Goal: Communication & Community: Ask a question

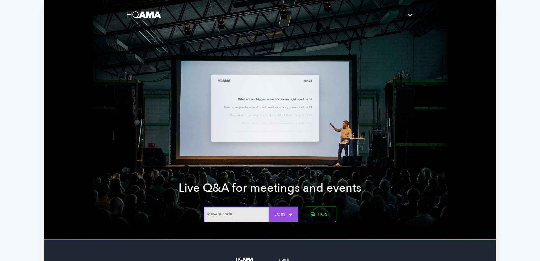
click at [314, 212] on span "host" at bounding box center [320, 213] width 20 height 7
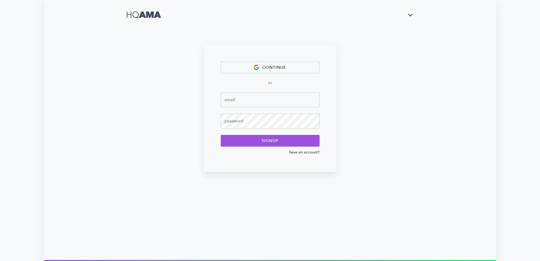
click at [274, 69] on span "continue" at bounding box center [269, 67] width 87 height 7
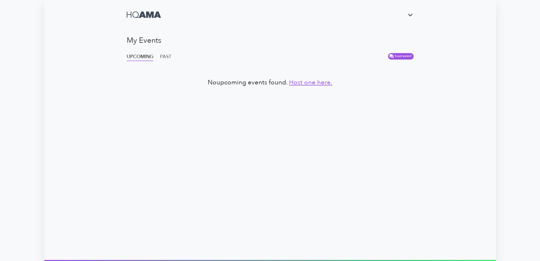
click at [316, 80] on link "Host one here." at bounding box center [310, 82] width 43 height 9
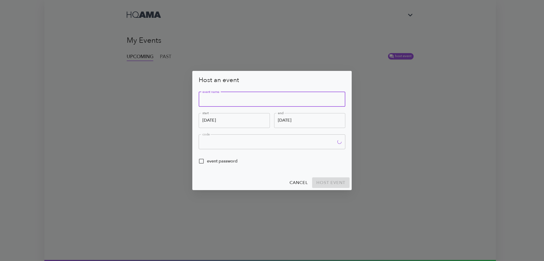
type input "VFWP"
type input "Test AMA"
click at [325, 182] on span "host event" at bounding box center [330, 182] width 29 height 7
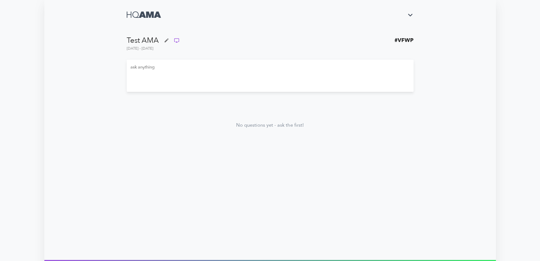
click at [163, 67] on textarea at bounding box center [269, 76] width 279 height 22
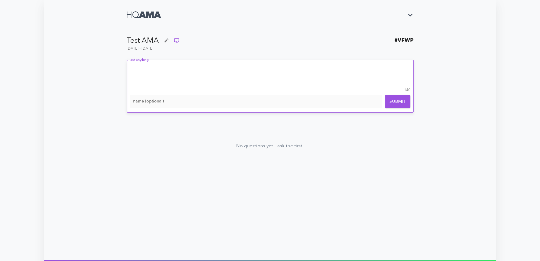
click at [88, 76] on main "Test AMA # VFWP October 7th - 10th ask anything x ​ 140 name (optional) submit …" at bounding box center [269, 130] width 451 height 260
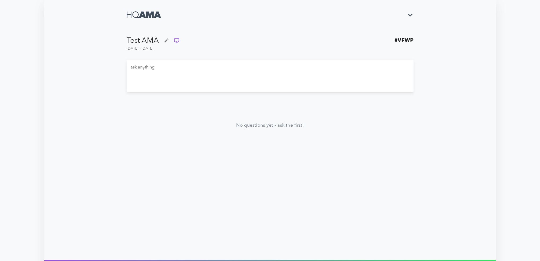
click at [413, 14] on icon "button" at bounding box center [409, 14] width 9 height 9
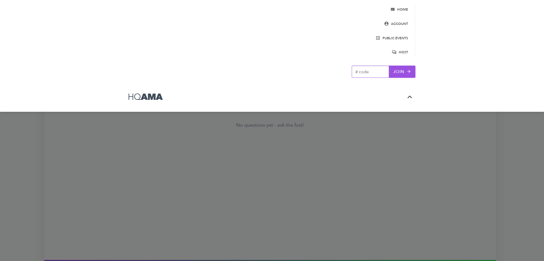
click at [366, 139] on div at bounding box center [272, 130] width 544 height 261
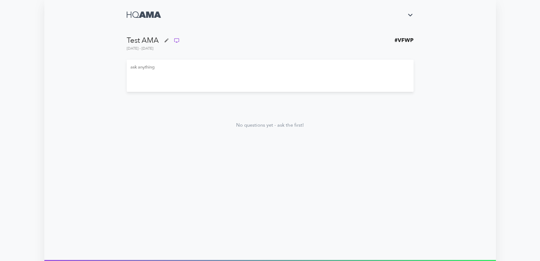
click at [177, 41] on icon at bounding box center [176, 40] width 5 height 5
click at [140, 66] on textarea at bounding box center [269, 76] width 279 height 22
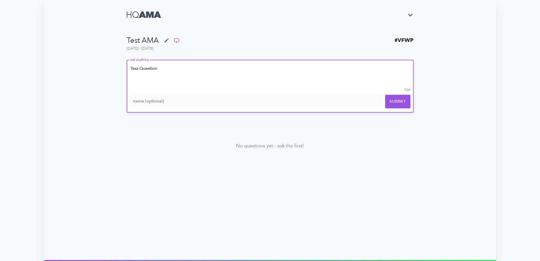
type textarea "Tess Question"
click at [392, 100] on span "submit" at bounding box center [397, 101] width 17 height 7
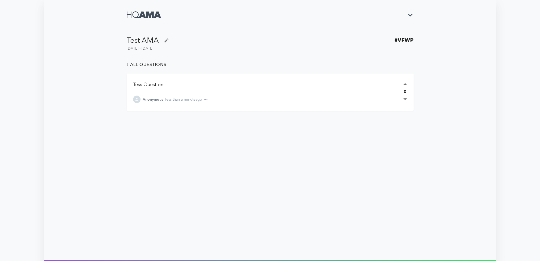
click at [144, 39] on h1 "Test AMA" at bounding box center [143, 40] width 32 height 8
click at [121, 41] on div "Test AMA # VFWP October 7th - 10th all questions Tess Question Anonymous less t…" at bounding box center [270, 130] width 355 height 260
click at [165, 40] on icon "button" at bounding box center [166, 40] width 5 height 5
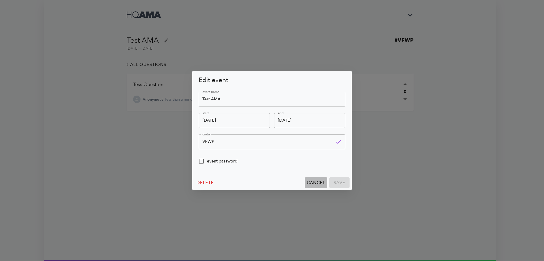
click at [312, 184] on span "cancel" at bounding box center [316, 182] width 18 height 7
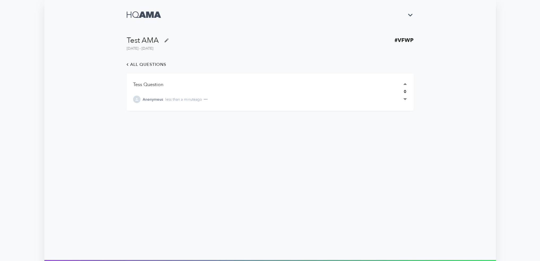
click at [410, 14] on icon "button" at bounding box center [409, 14] width 9 height 9
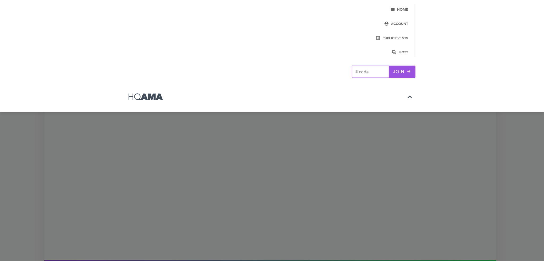
click at [393, 137] on div at bounding box center [272, 130] width 544 height 261
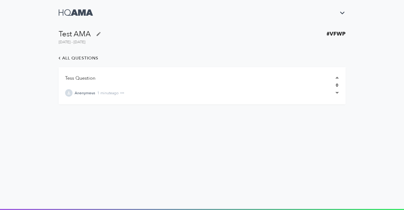
click at [99, 36] on icon "button" at bounding box center [98, 33] width 5 height 5
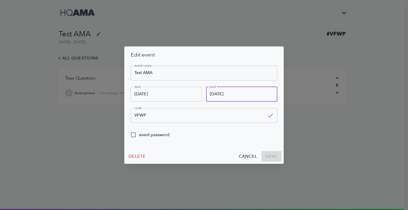
click at [240, 97] on input "October 10th" at bounding box center [241, 94] width 71 height 15
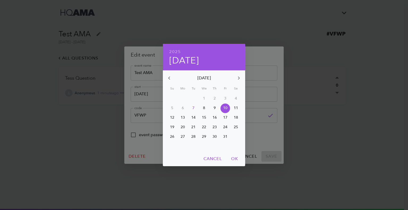
click at [272, 134] on div "2025 Fri, Oct 10 October 2025 Su Mo Tu We Th Fr Sa 28 29 30 1 2 3 4 5 6 7 8 9 1…" at bounding box center [204, 105] width 408 height 210
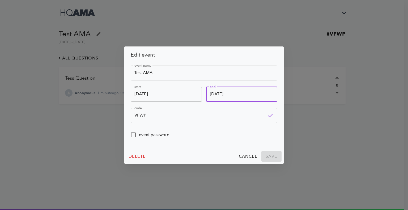
click at [212, 85] on div "event name Test AMA ​ start October 7th ​ end October 10th ​ code VFWP ​ event …" at bounding box center [204, 106] width 147 height 81
click at [156, 135] on span "event password" at bounding box center [154, 135] width 31 height 6
click at [139, 135] on input "event password" at bounding box center [133, 134] width 11 height 11
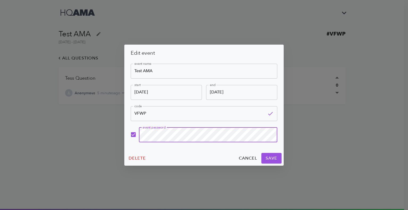
click at [134, 136] on input "checkbox" at bounding box center [133, 134] width 11 height 11
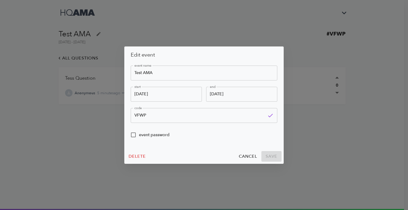
click at [134, 136] on input "event password" at bounding box center [133, 134] width 11 height 11
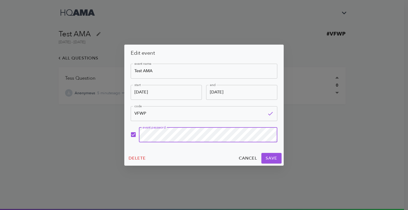
click at [134, 136] on input "checkbox" at bounding box center [133, 134] width 11 height 11
checkbox input "false"
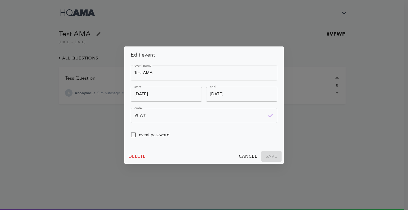
click at [244, 154] on span "cancel" at bounding box center [248, 156] width 18 height 7
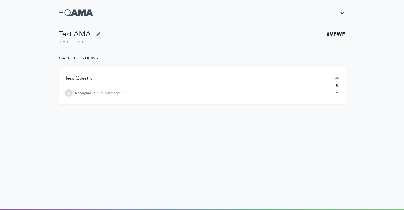
click at [208, 159] on div "Test AMA # VFWP October 7th - 10th all questions Tess Question Anonymous 5 minu…" at bounding box center [202, 104] width 321 height 209
click at [319, 102] on li "Tess Question Anonymous 5 minutes ago 2" at bounding box center [202, 85] width 287 height 37
click at [63, 60] on span "all questions" at bounding box center [77, 57] width 41 height 7
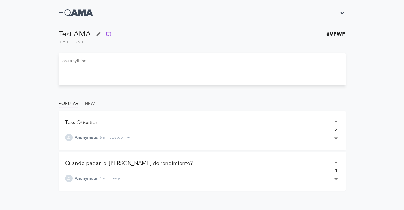
click at [74, 121] on link "Tess Question" at bounding box center [82, 122] width 34 height 7
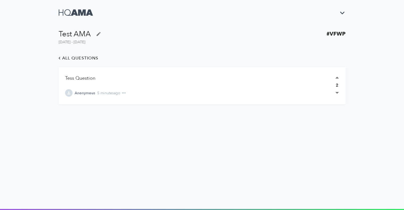
click at [61, 59] on icon at bounding box center [59, 57] width 5 height 5
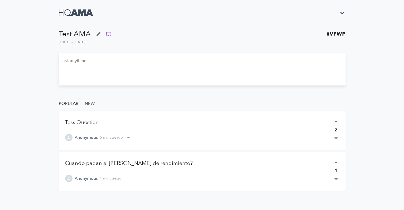
click at [246, 131] on div "Tess Question Anonymous 5 minutes ago" at bounding box center [198, 129] width 267 height 23
